Goal: Information Seeking & Learning: Learn about a topic

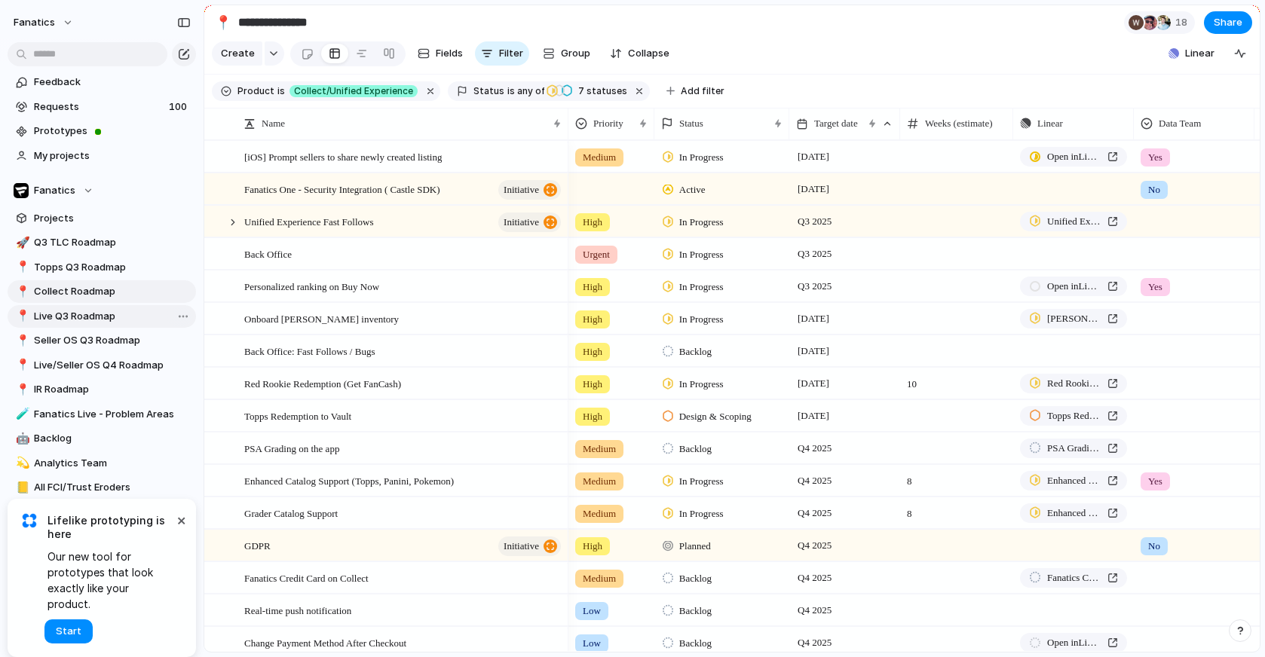
click at [69, 314] on span "Live Q3 Roadmap" at bounding box center [112, 316] width 157 height 15
type input "**********"
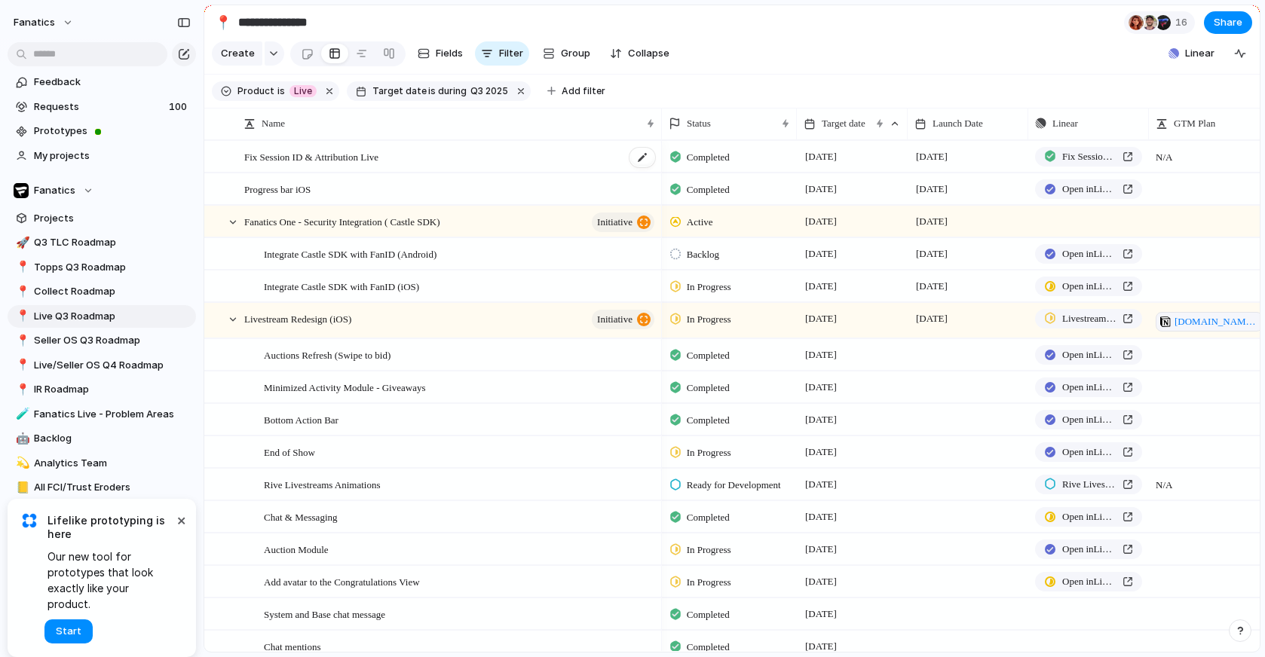
click at [352, 160] on span "Fix Session ID & Attribution Live" at bounding box center [311, 156] width 134 height 17
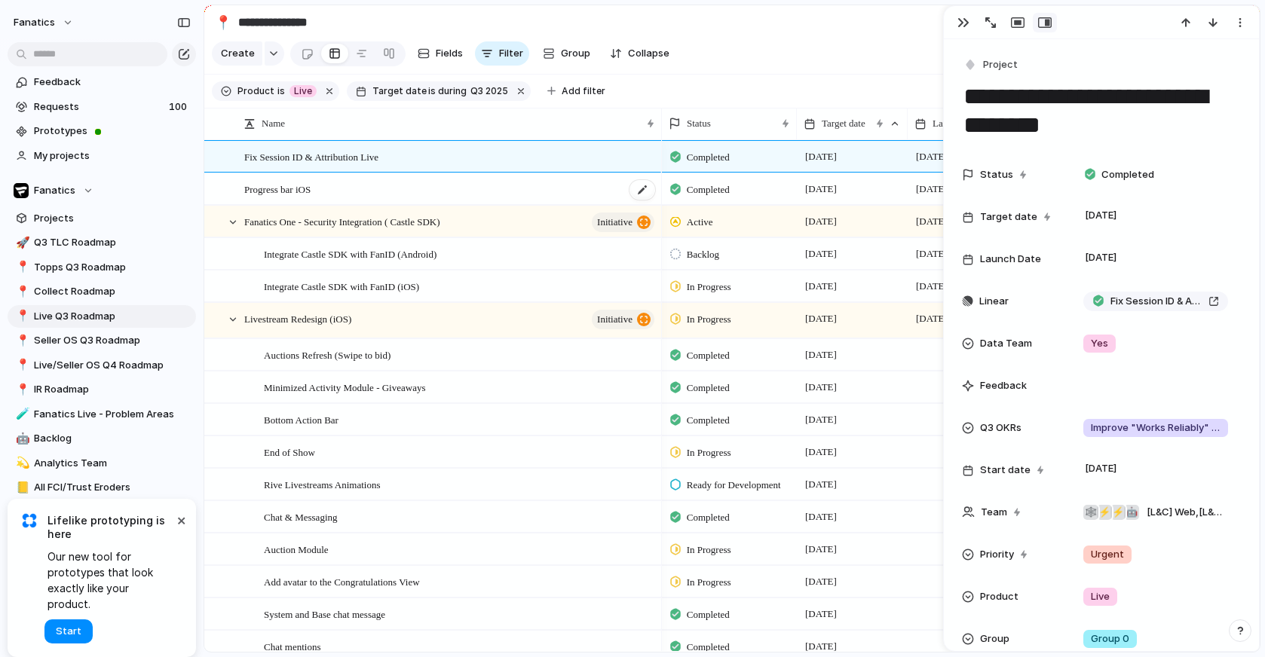
click at [304, 188] on span "Progress bar iOS" at bounding box center [277, 188] width 66 height 17
type textarea "**********"
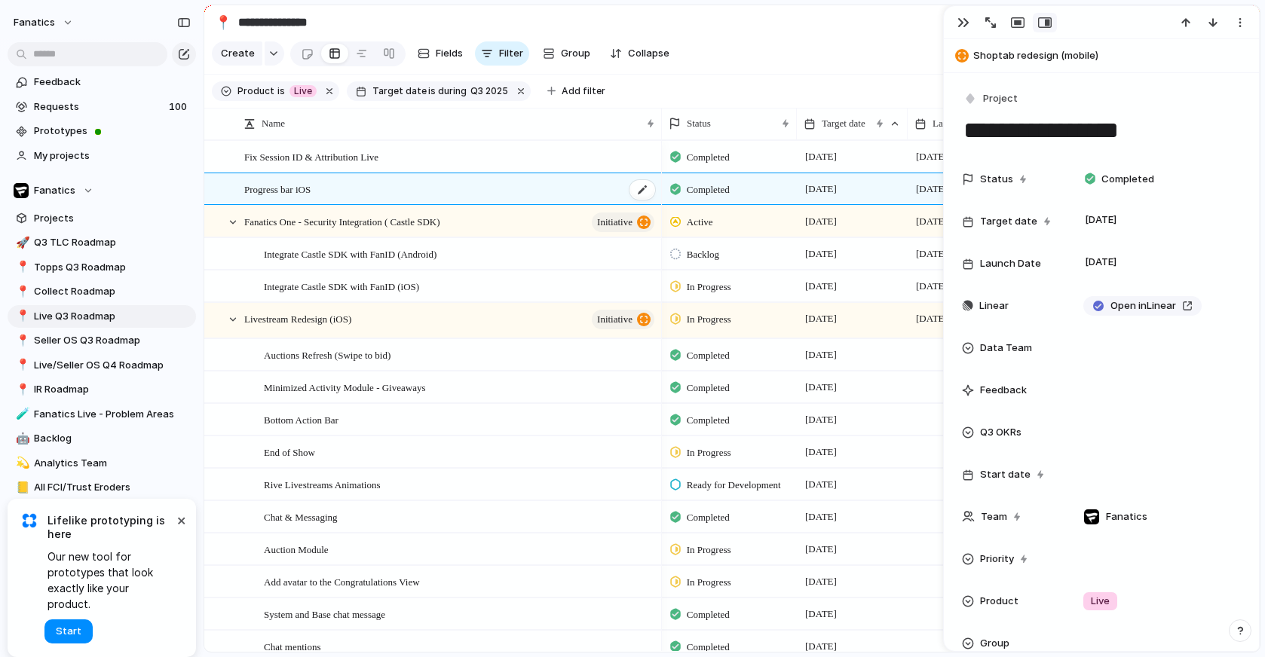
scroll to position [0, 69]
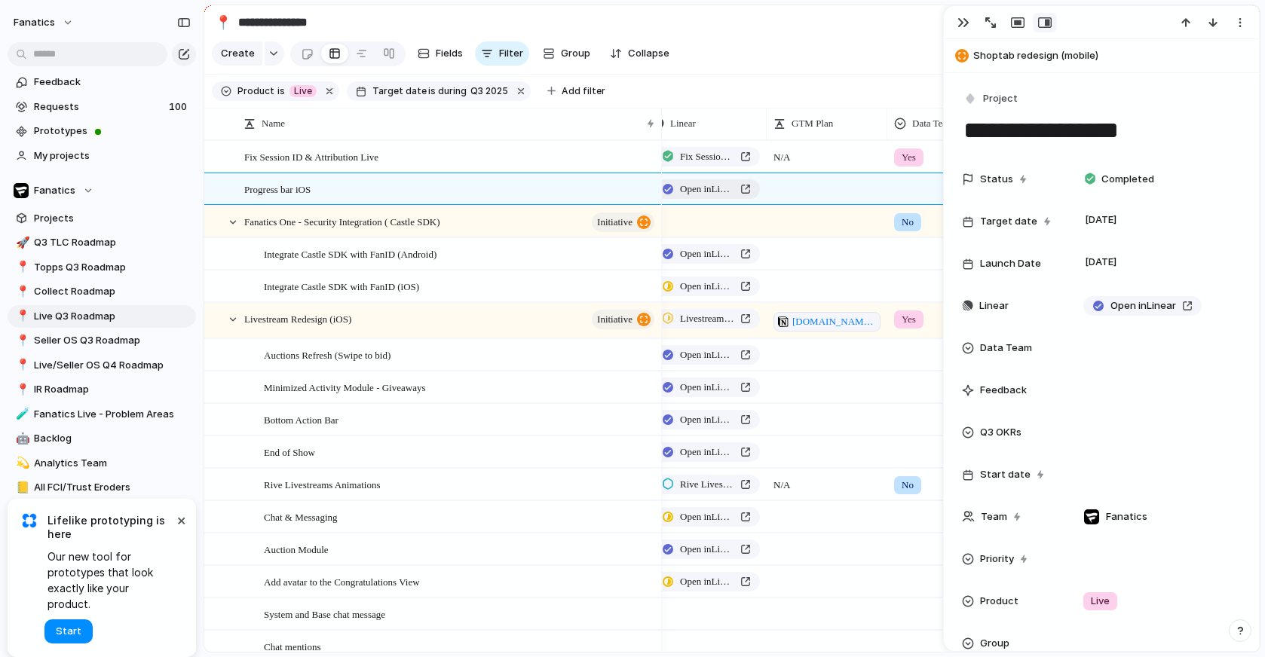
click at [728, 191] on span "Open in Linear" at bounding box center [707, 189] width 54 height 15
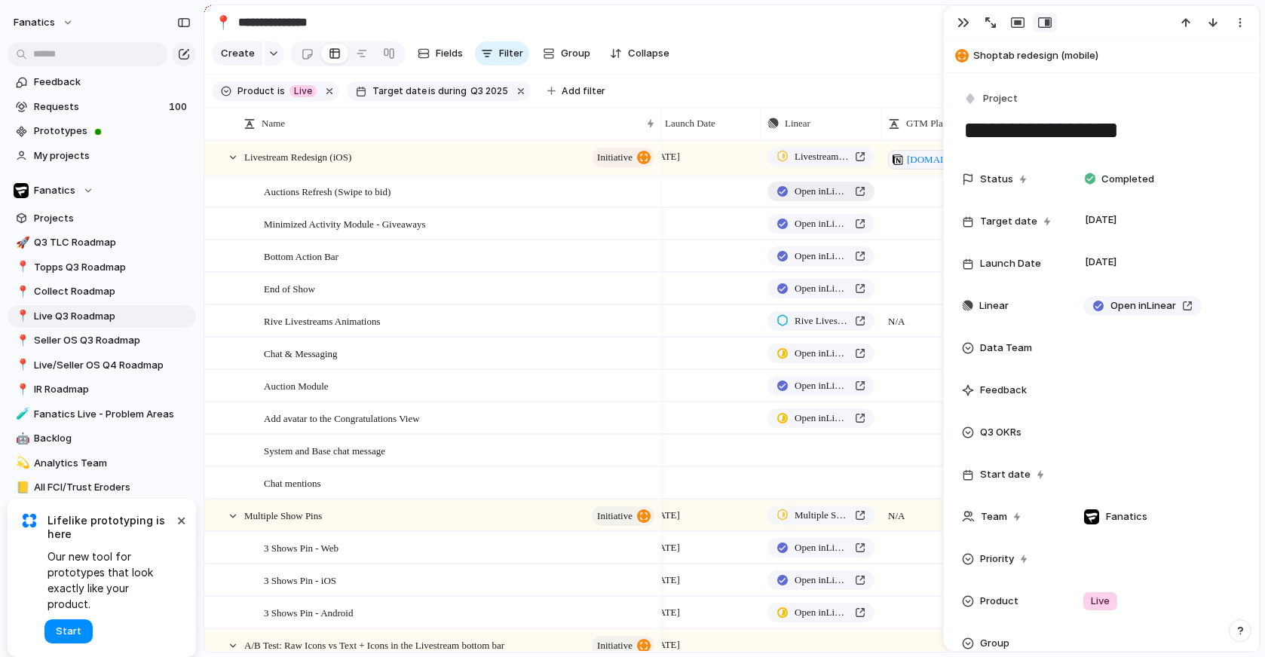
click at [797, 188] on span "Open in Linear" at bounding box center [822, 191] width 54 height 15
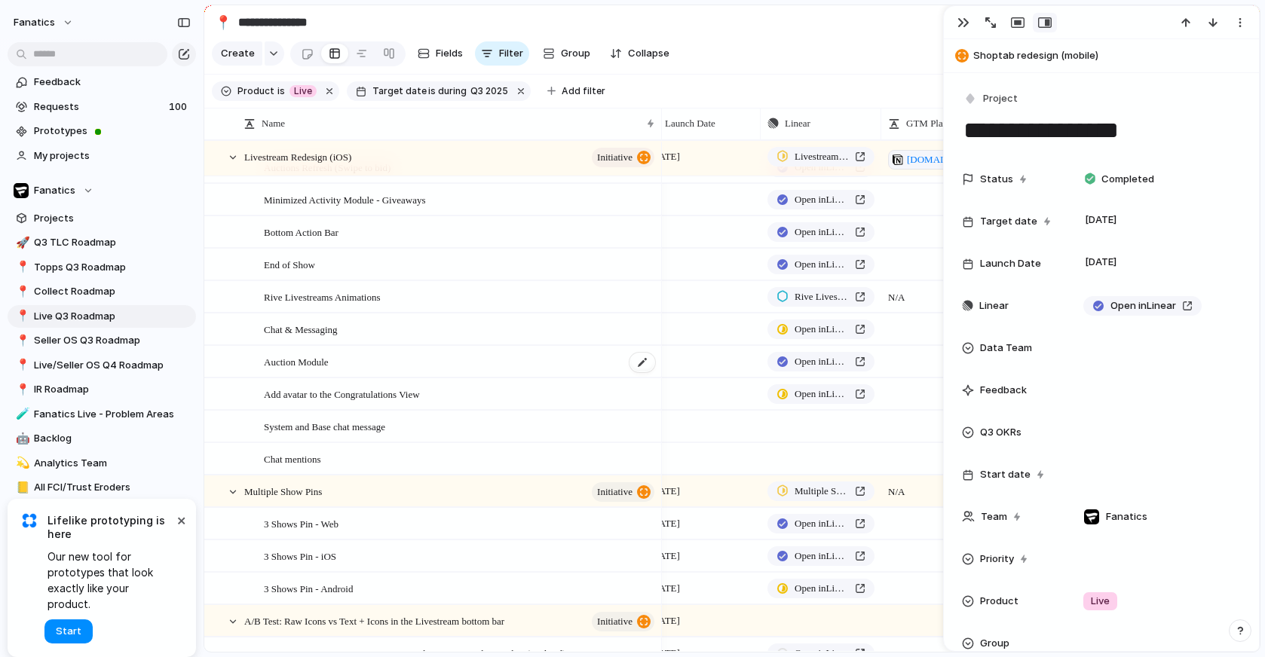
scroll to position [199, 0]
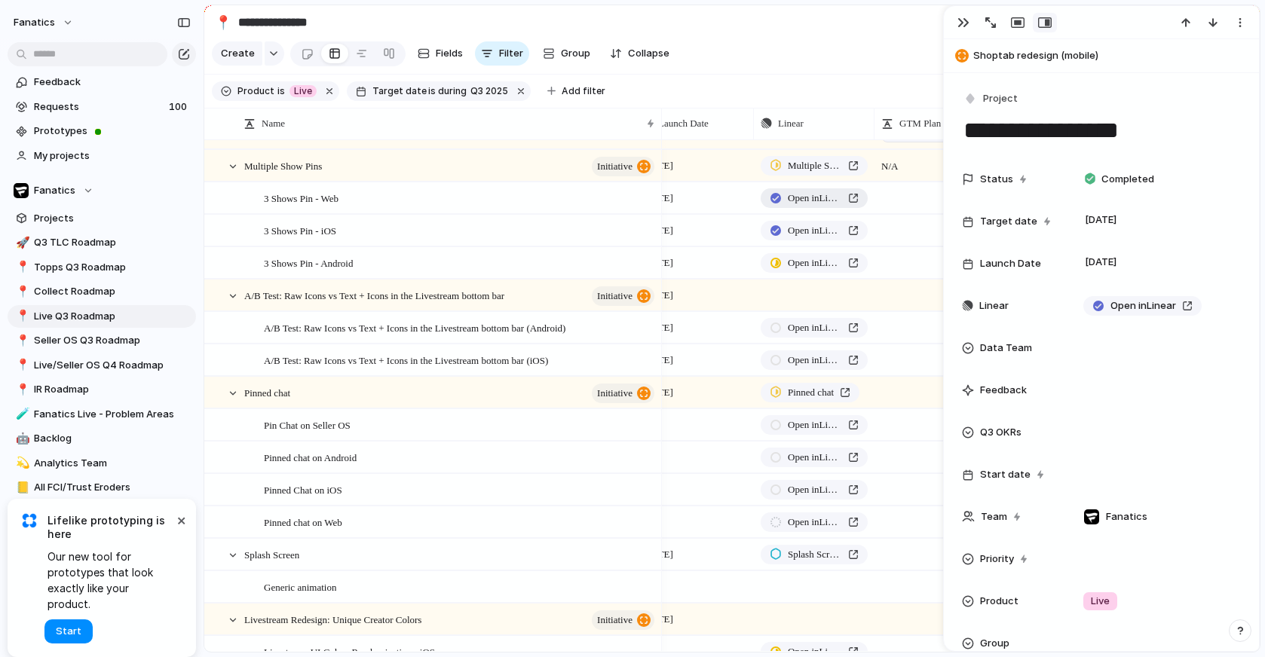
click at [802, 203] on span "Open in Linear" at bounding box center [815, 198] width 54 height 15
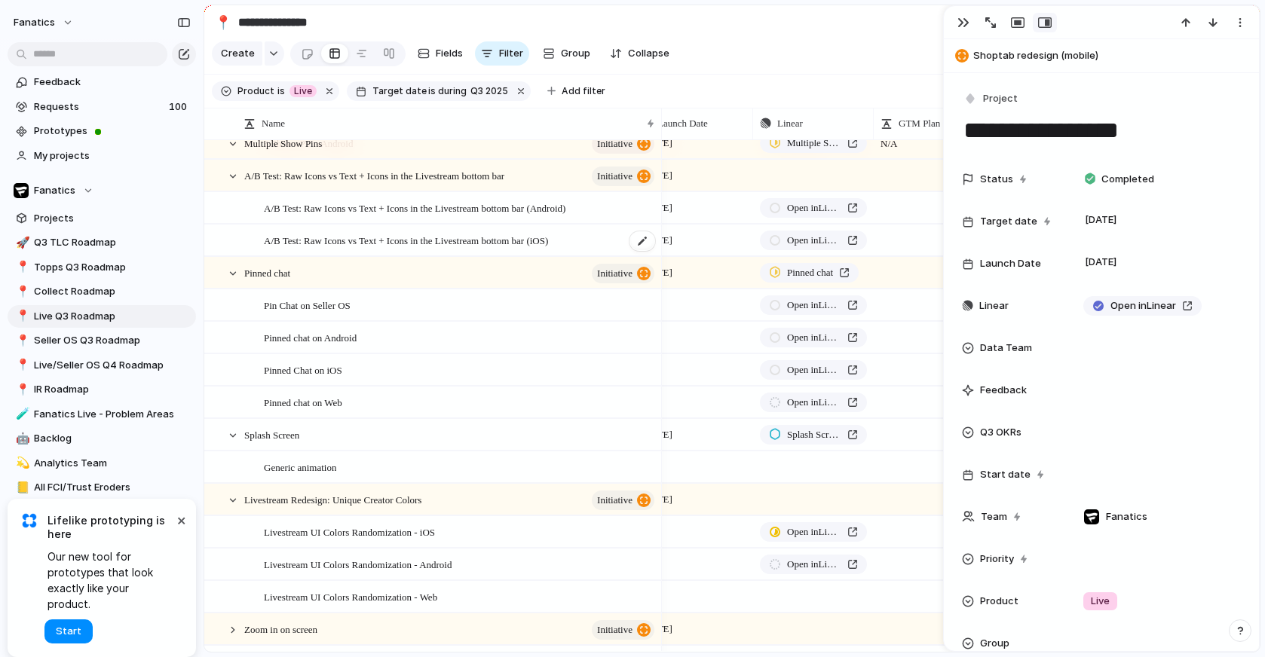
scroll to position [652, 0]
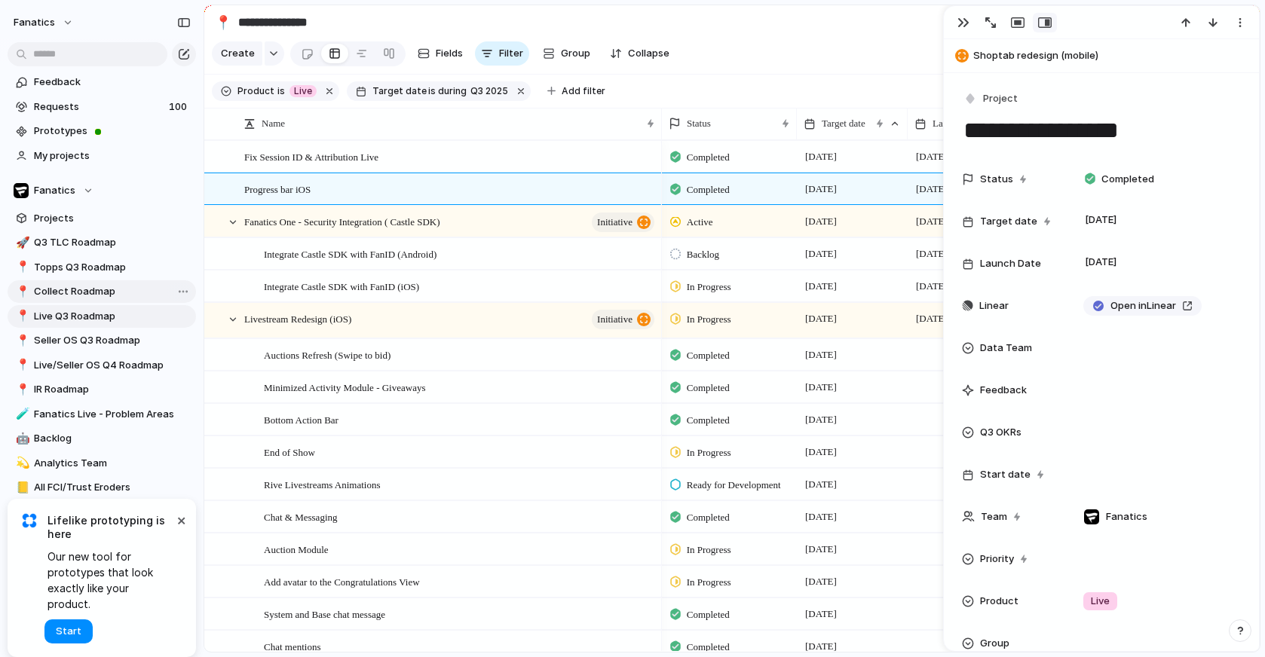
click at [71, 293] on span "Collect Roadmap" at bounding box center [112, 291] width 157 height 15
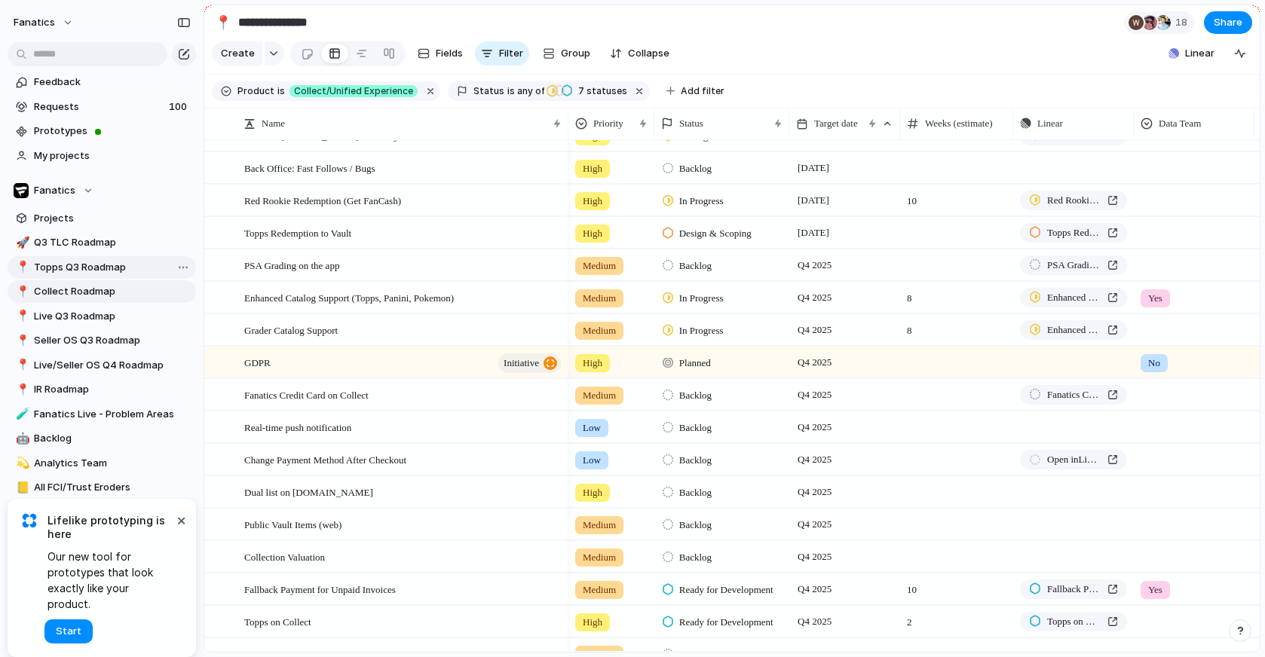
click at [78, 259] on link "📍 Topps Q3 Roadmap" at bounding box center [102, 267] width 188 height 23
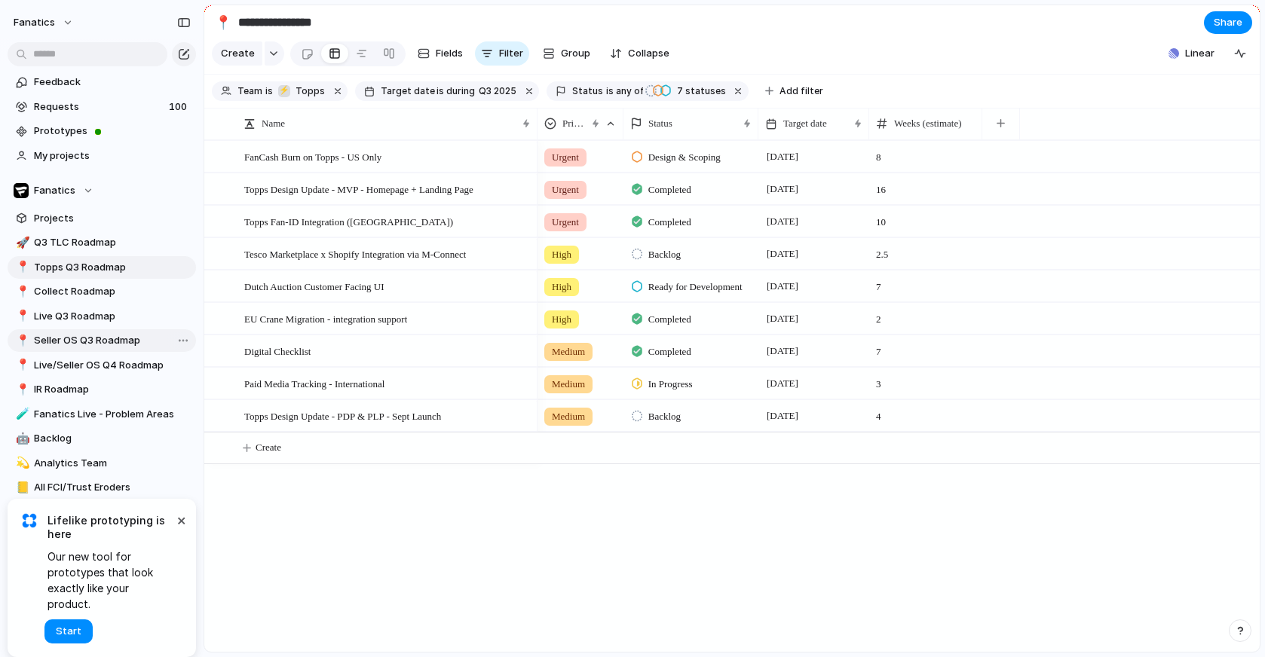
click at [87, 349] on link "📍 Seller OS Q3 Roadmap" at bounding box center [102, 340] width 188 height 23
type input "**********"
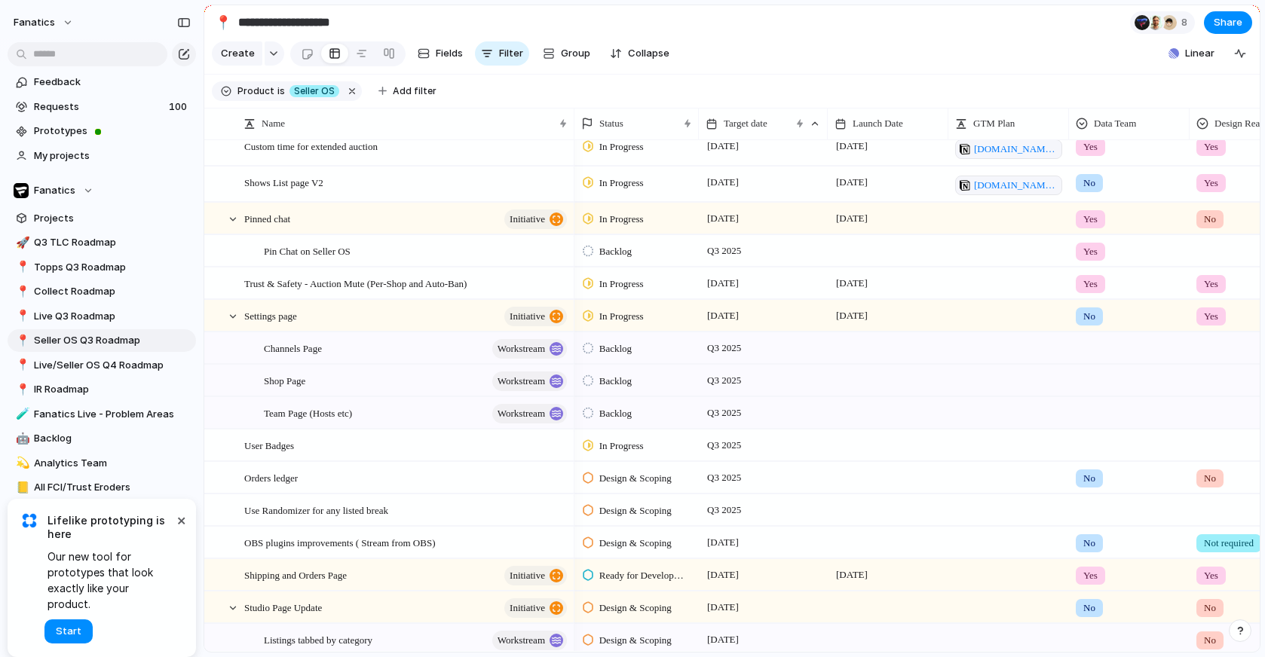
scroll to position [241, 0]
